Goal: Information Seeking & Learning: Learn about a topic

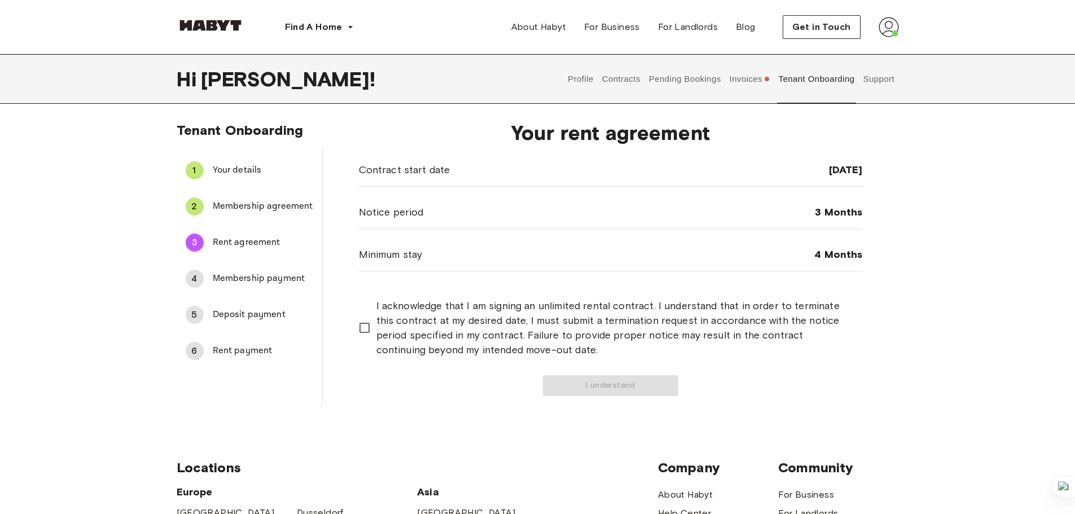
click at [681, 77] on button "Pending Bookings" at bounding box center [685, 79] width 75 height 50
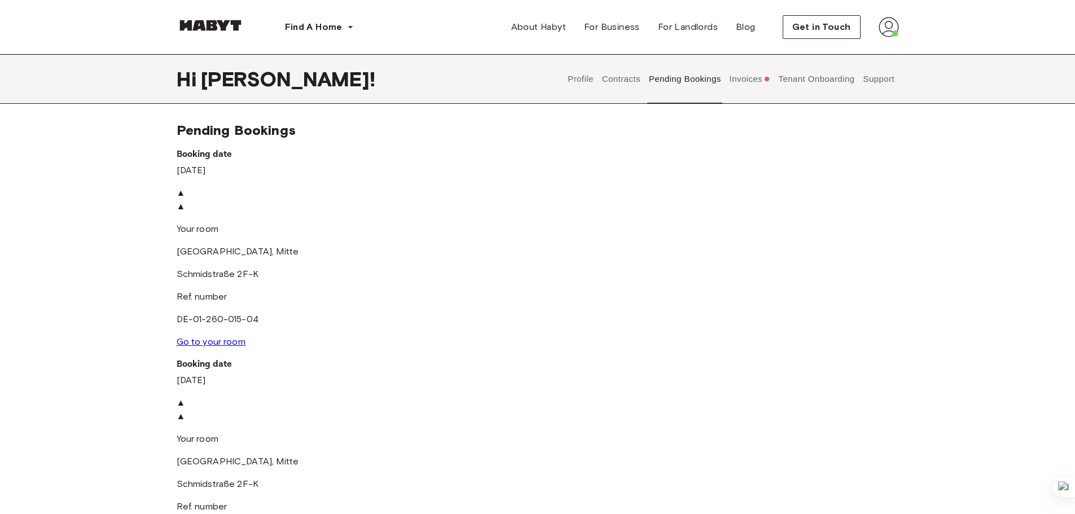
click at [587, 77] on button "Profile" at bounding box center [581, 79] width 29 height 50
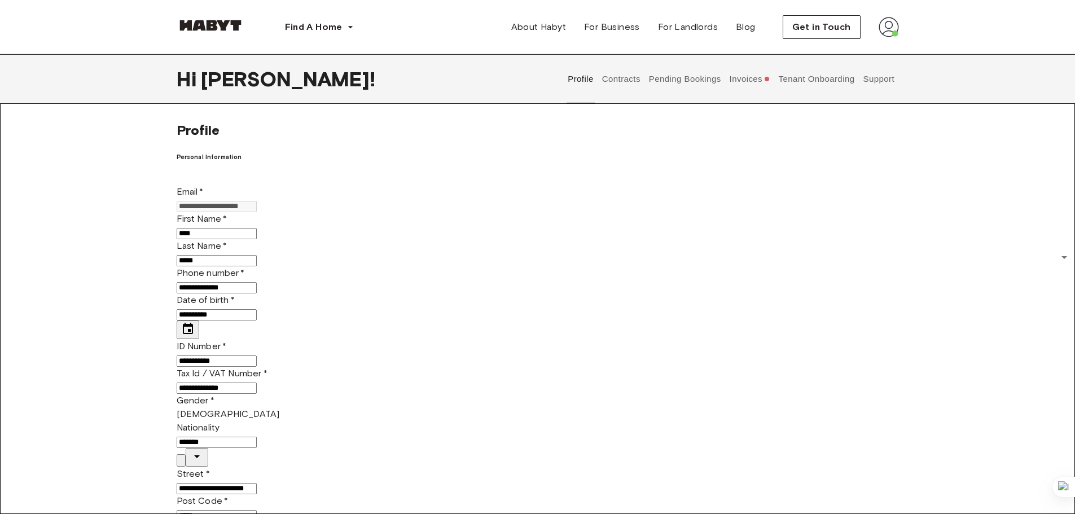
click at [606, 78] on button "Contracts" at bounding box center [621, 79] width 41 height 50
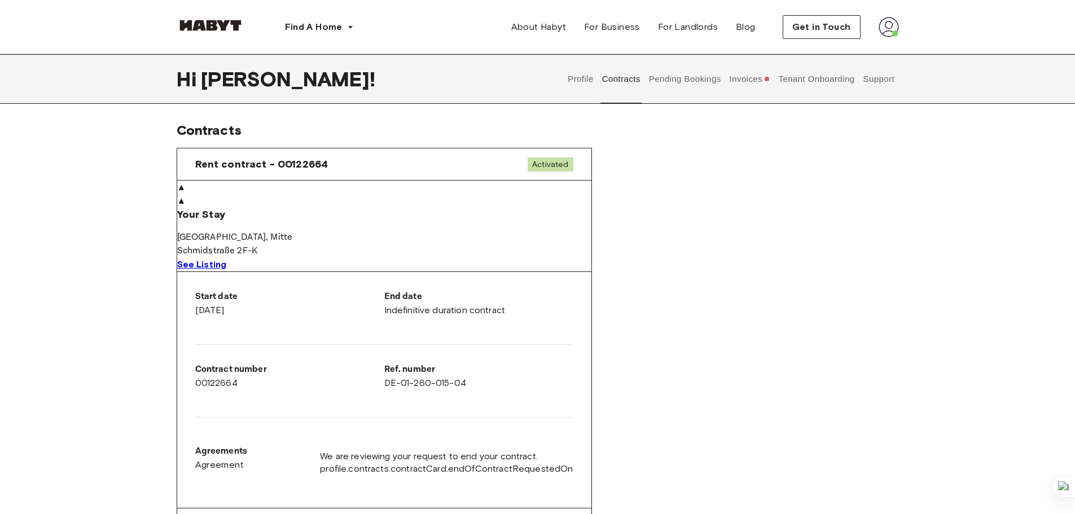
click at [227, 270] on link "See Listing" at bounding box center [202, 264] width 50 height 11
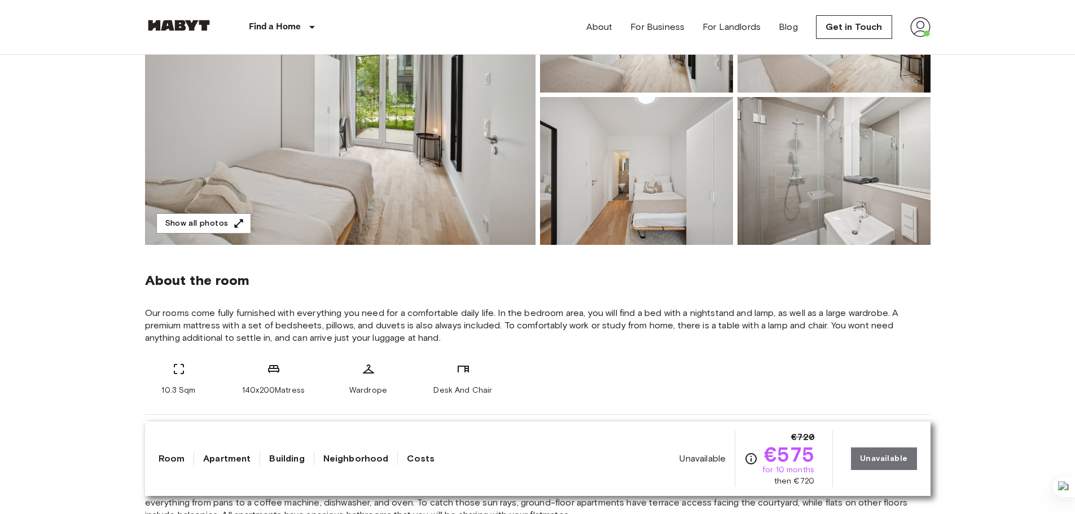
scroll to position [169, 0]
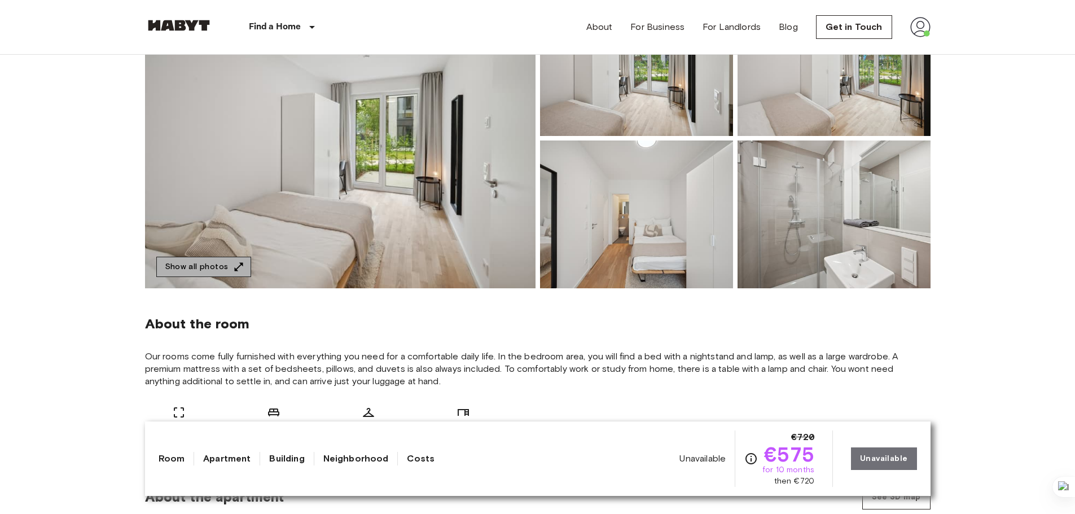
click at [233, 267] on icon "button" at bounding box center [238, 266] width 11 height 11
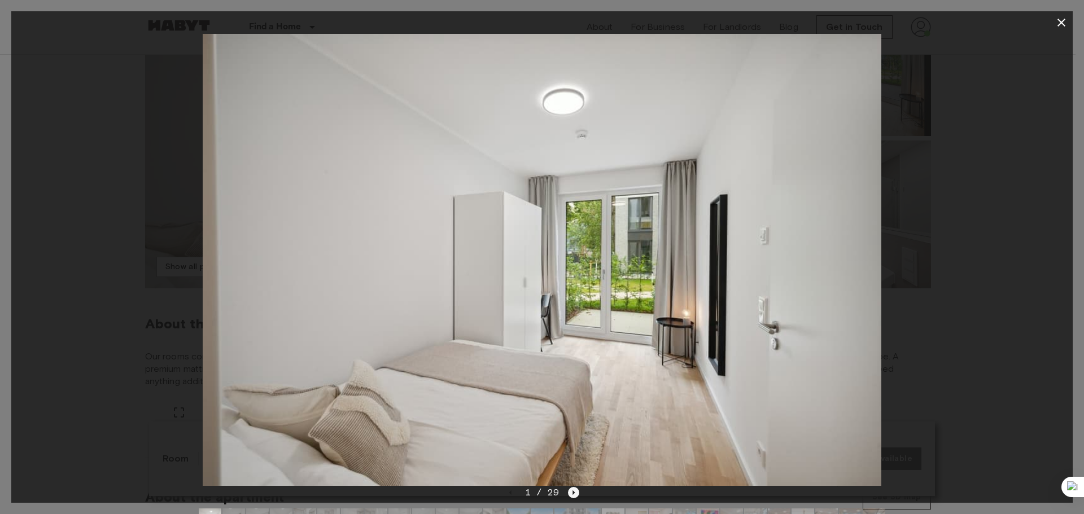
click at [568, 490] on icon "Next image" at bounding box center [573, 492] width 11 height 11
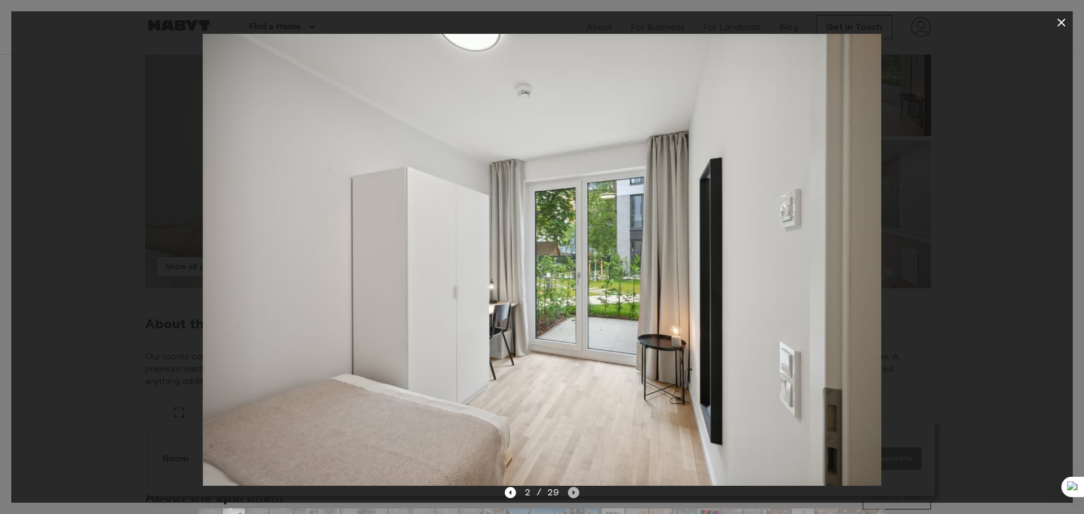
click at [570, 491] on icon "Next image" at bounding box center [573, 492] width 11 height 11
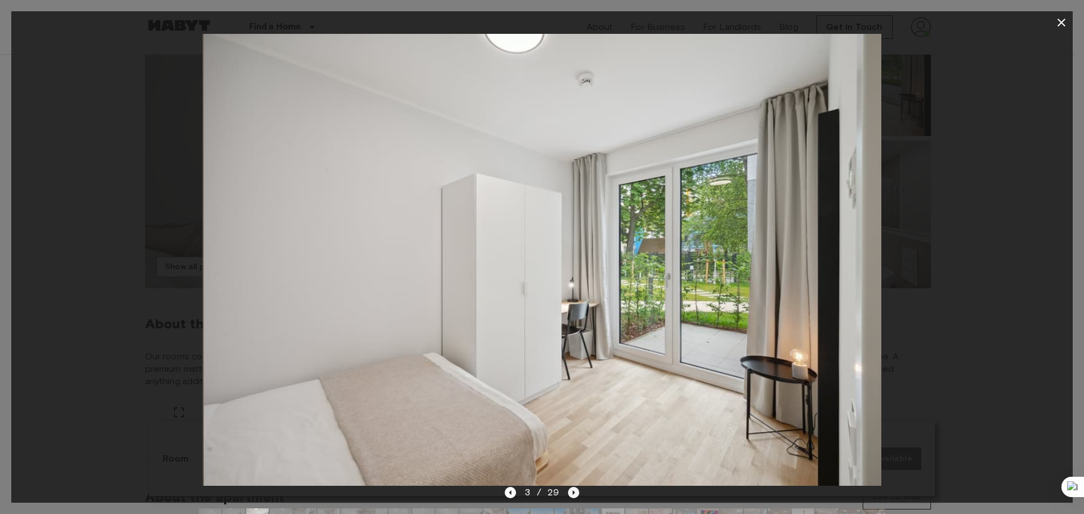
click at [572, 489] on icon "Next image" at bounding box center [573, 492] width 11 height 11
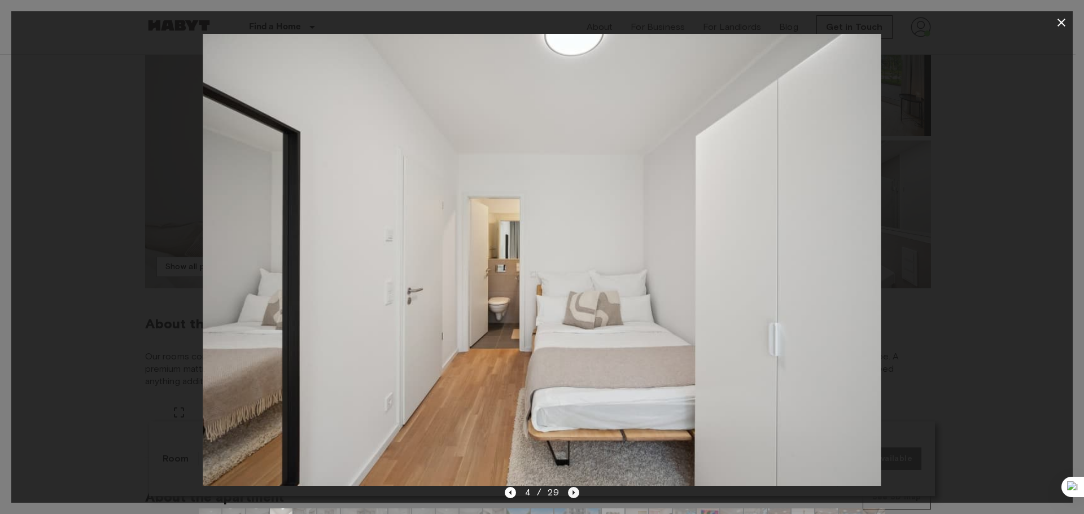
click at [572, 496] on icon "Next image" at bounding box center [573, 492] width 11 height 11
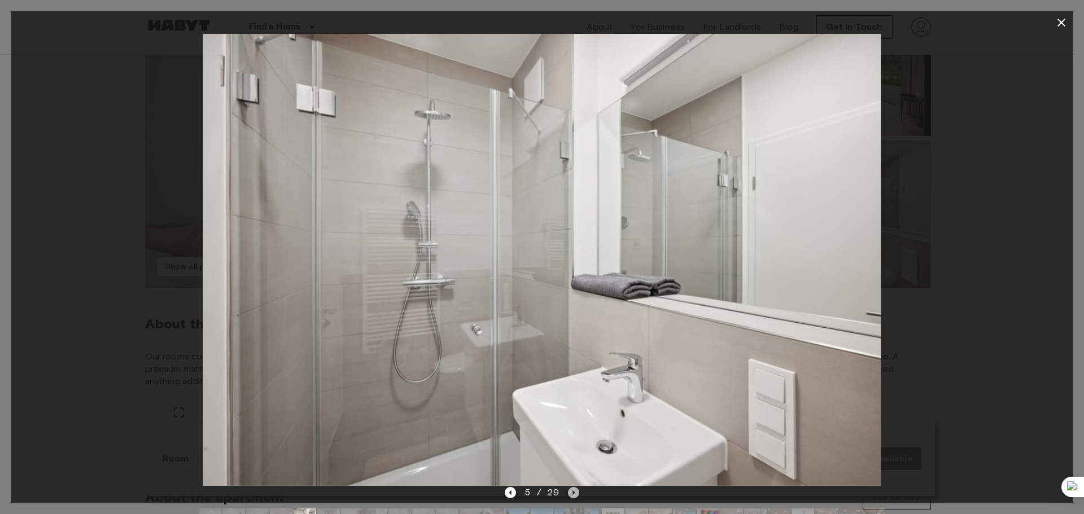
click at [575, 491] on icon "Next image" at bounding box center [573, 492] width 11 height 11
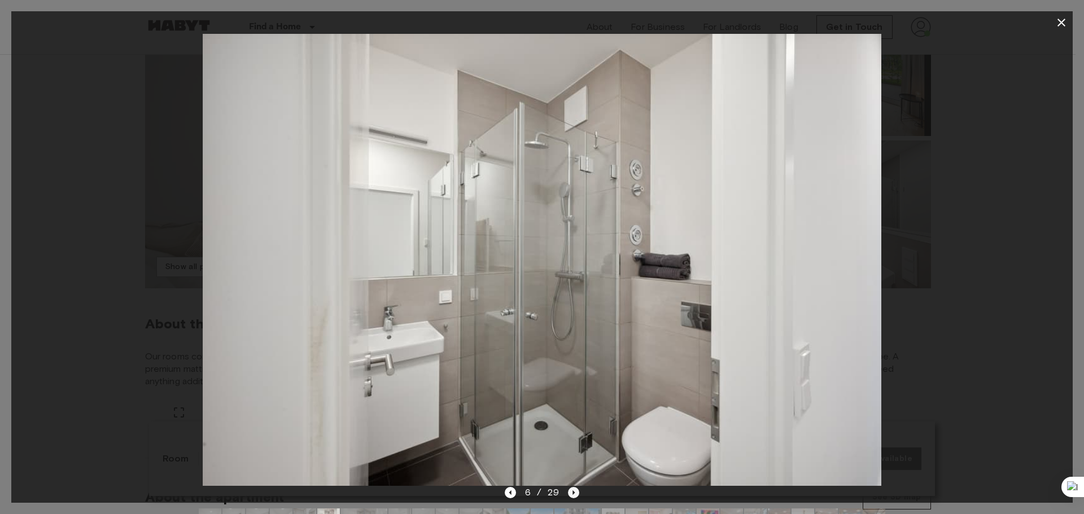
click at [575, 491] on icon "Next image" at bounding box center [573, 492] width 11 height 11
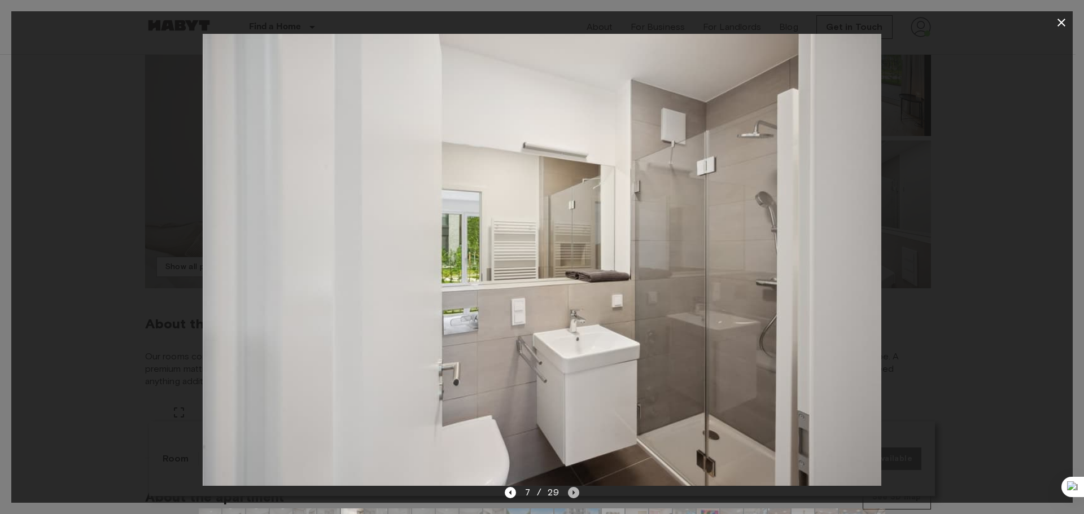
click at [575, 490] on icon "Next image" at bounding box center [573, 492] width 11 height 11
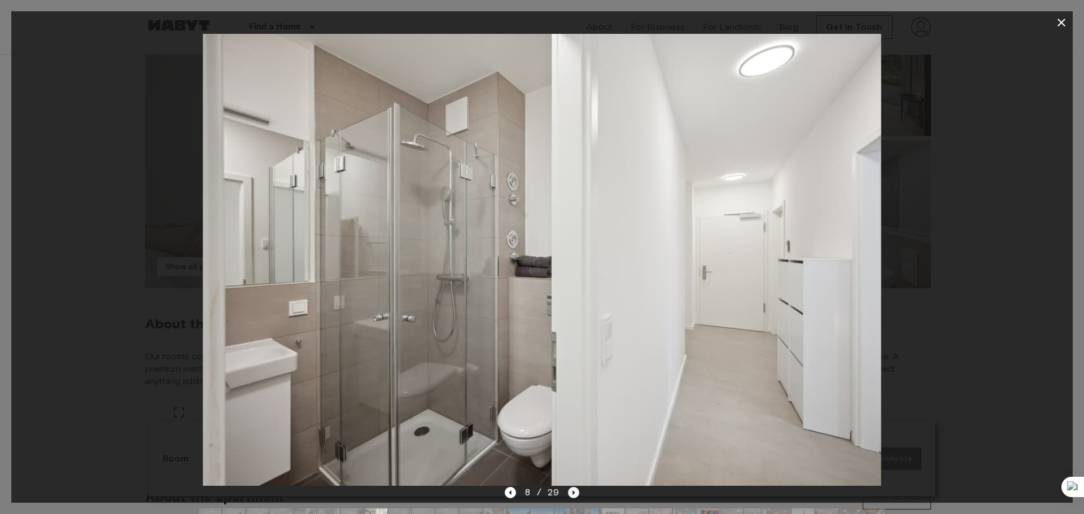
click at [568, 494] on icon "Next image" at bounding box center [573, 492] width 11 height 11
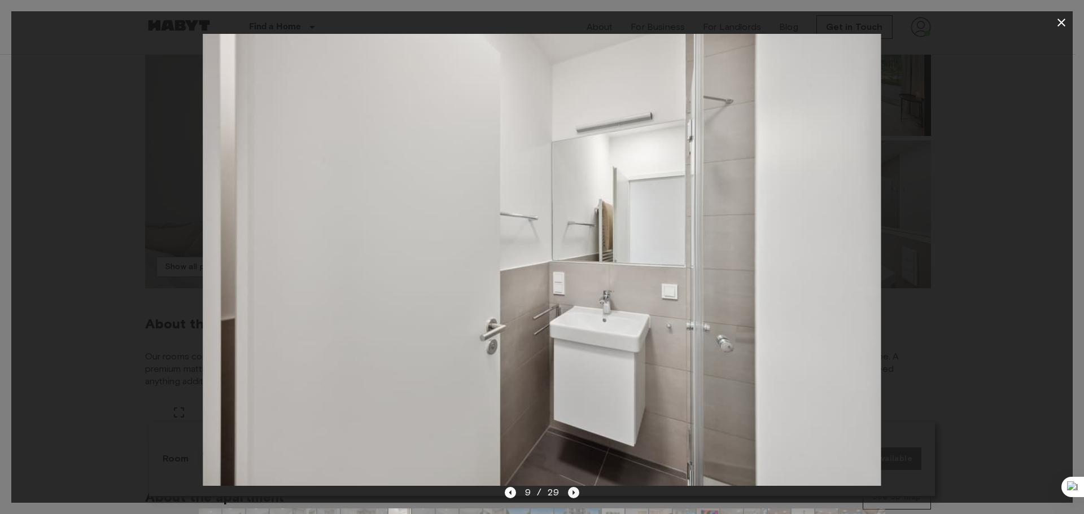
click at [570, 495] on icon "Next image" at bounding box center [573, 492] width 11 height 11
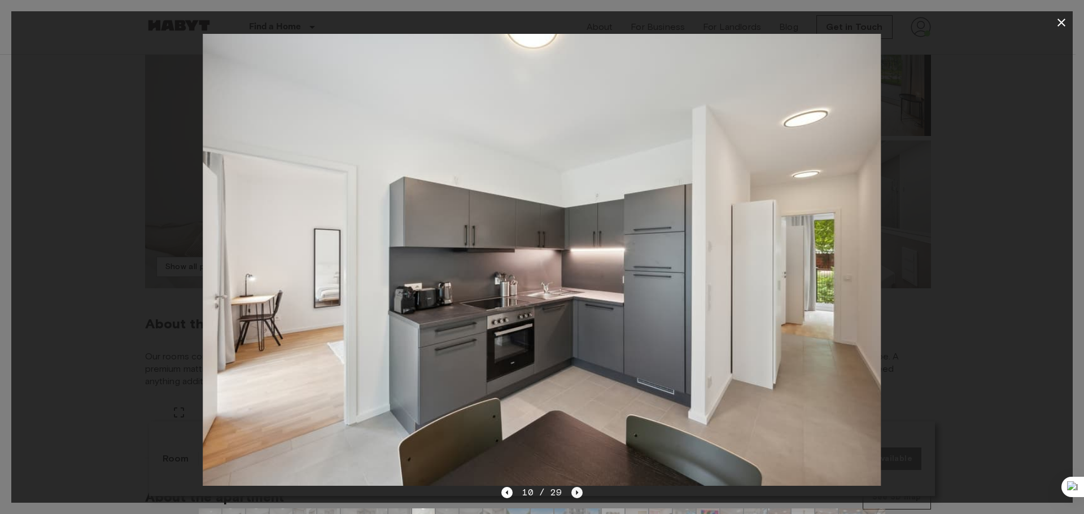
click at [570, 495] on div "10 / 29" at bounding box center [541, 493] width 81 height 14
click at [572, 494] on icon "Next image" at bounding box center [576, 492] width 11 height 11
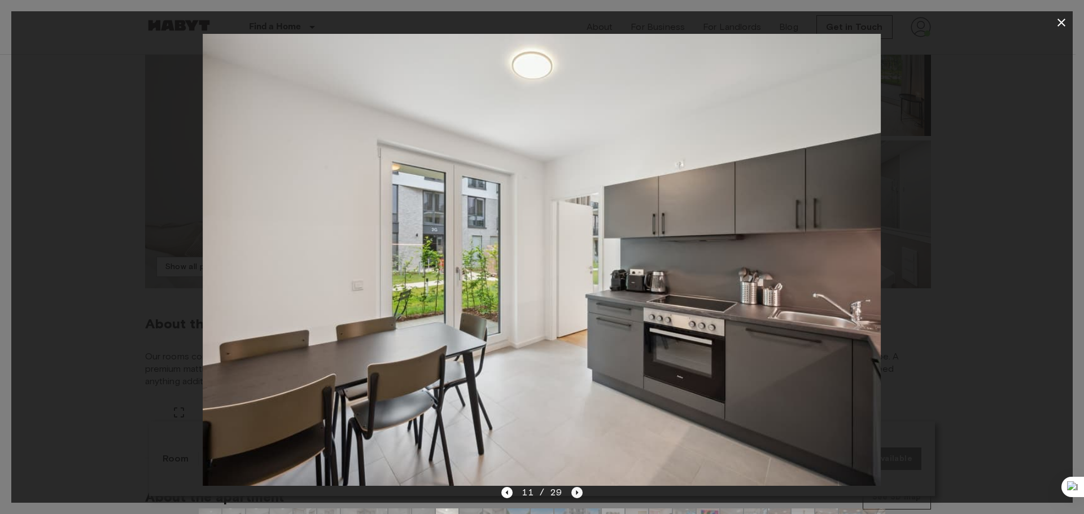
click at [572, 494] on icon "Next image" at bounding box center [576, 492] width 11 height 11
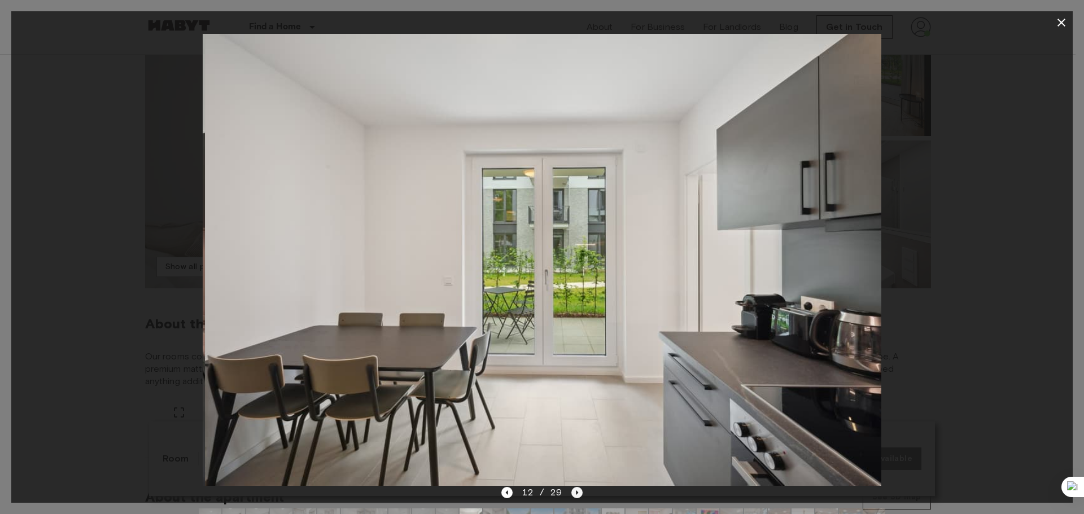
click at [572, 494] on icon "Next image" at bounding box center [576, 492] width 11 height 11
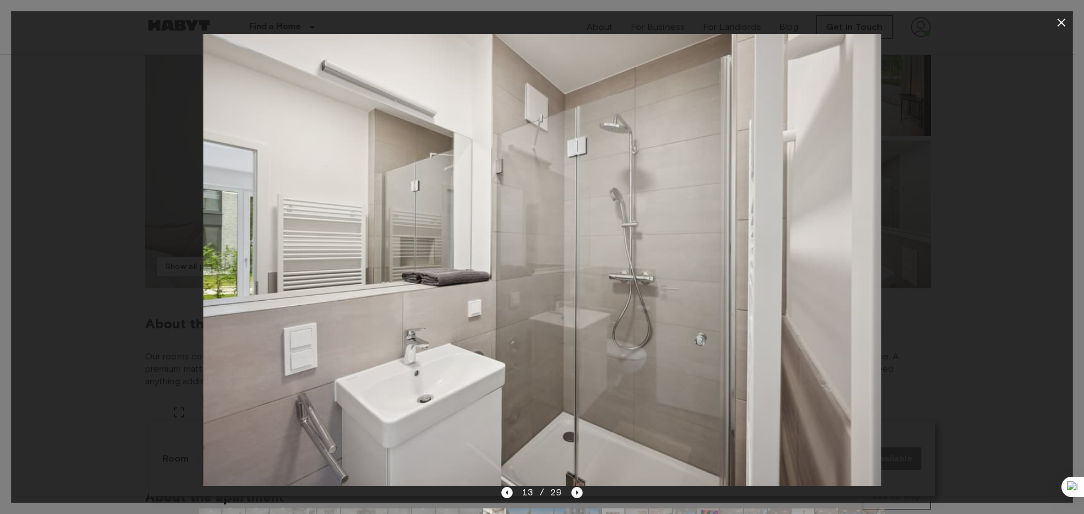
click at [572, 494] on icon "Next image" at bounding box center [576, 492] width 11 height 11
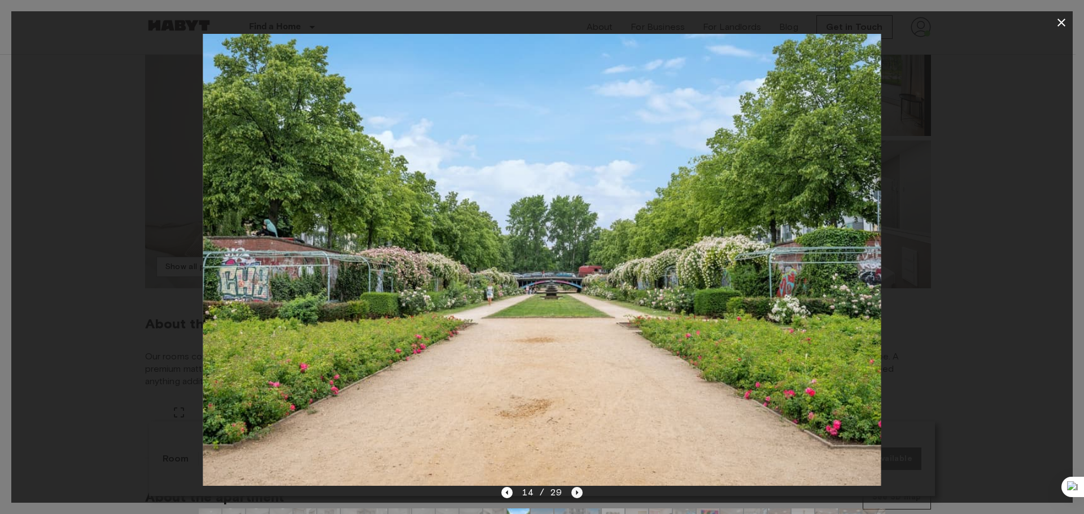
click at [572, 494] on icon "Next image" at bounding box center [576, 492] width 11 height 11
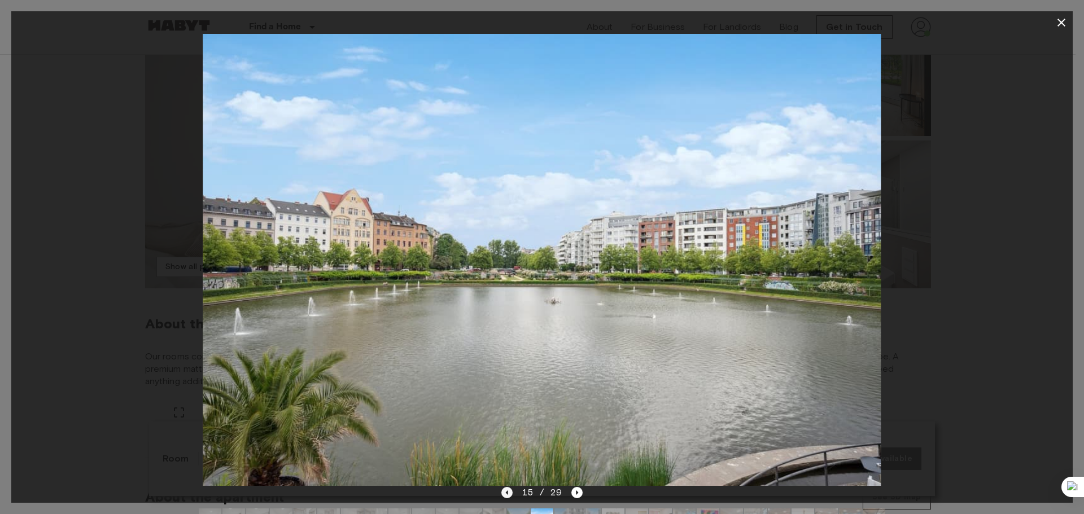
click at [506, 488] on icon "Previous image" at bounding box center [506, 492] width 11 height 11
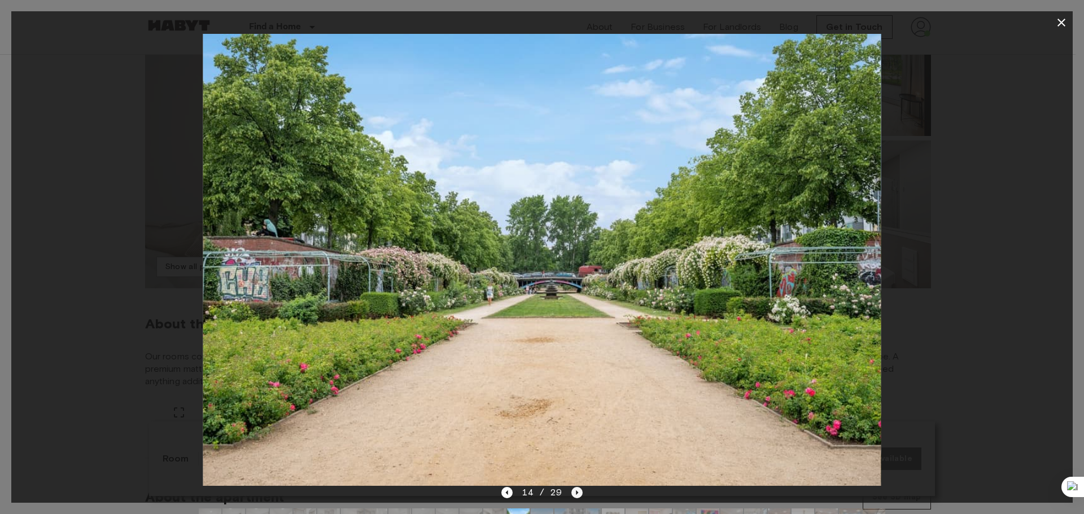
click at [573, 496] on icon "Next image" at bounding box center [576, 492] width 11 height 11
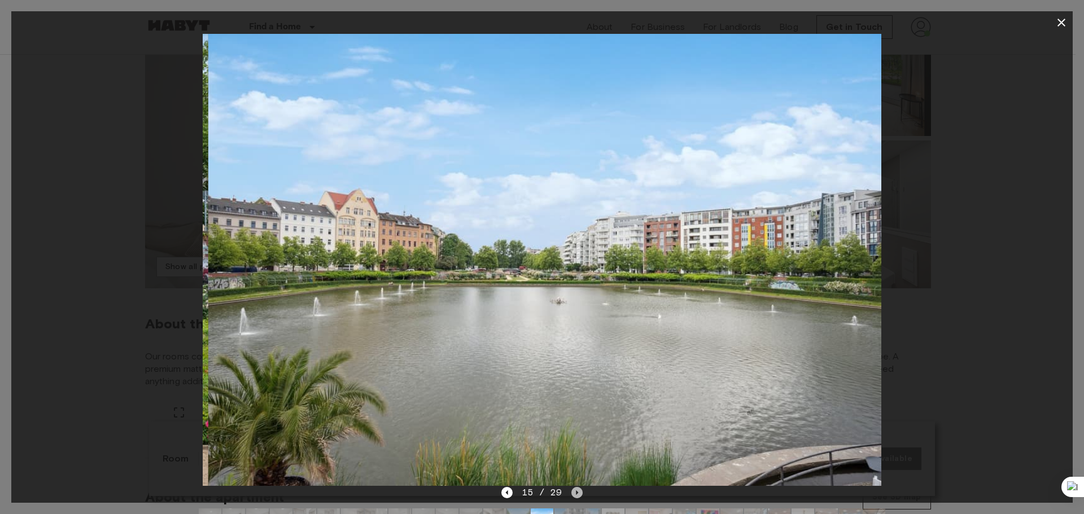
click at [573, 495] on icon "Next image" at bounding box center [576, 492] width 11 height 11
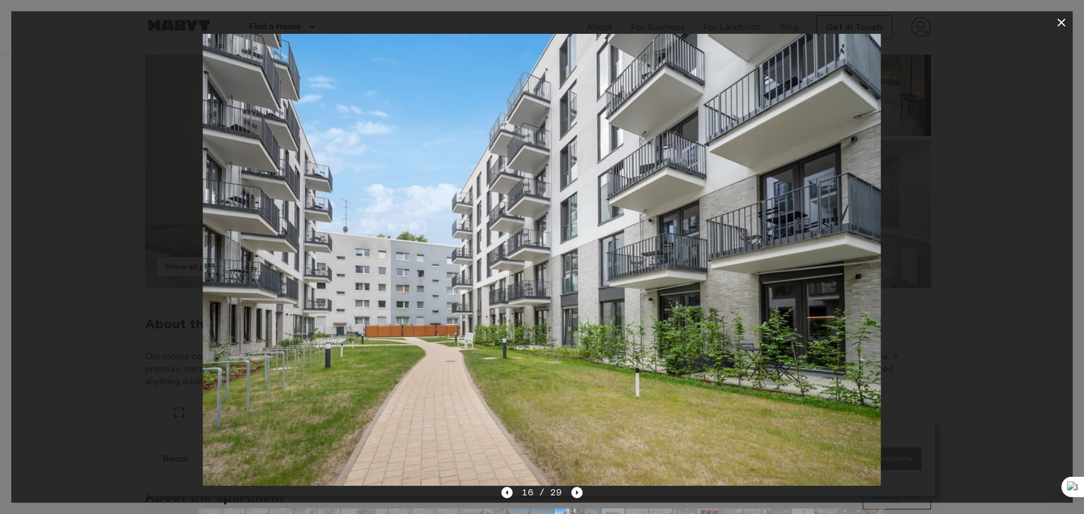
click at [1062, 20] on icon "button" at bounding box center [1062, 23] width 14 height 14
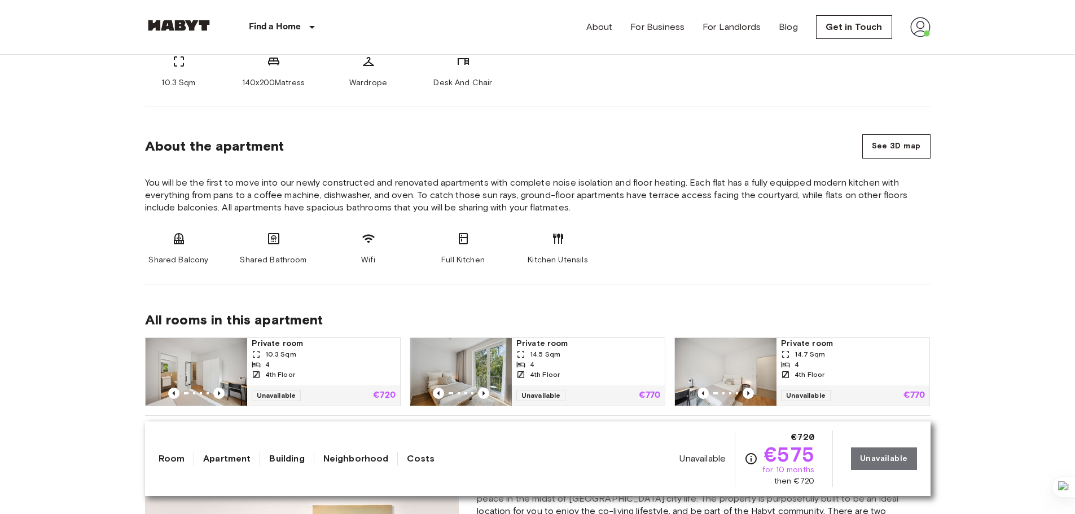
scroll to position [452, 0]
